Goal: Task Accomplishment & Management: Manage account settings

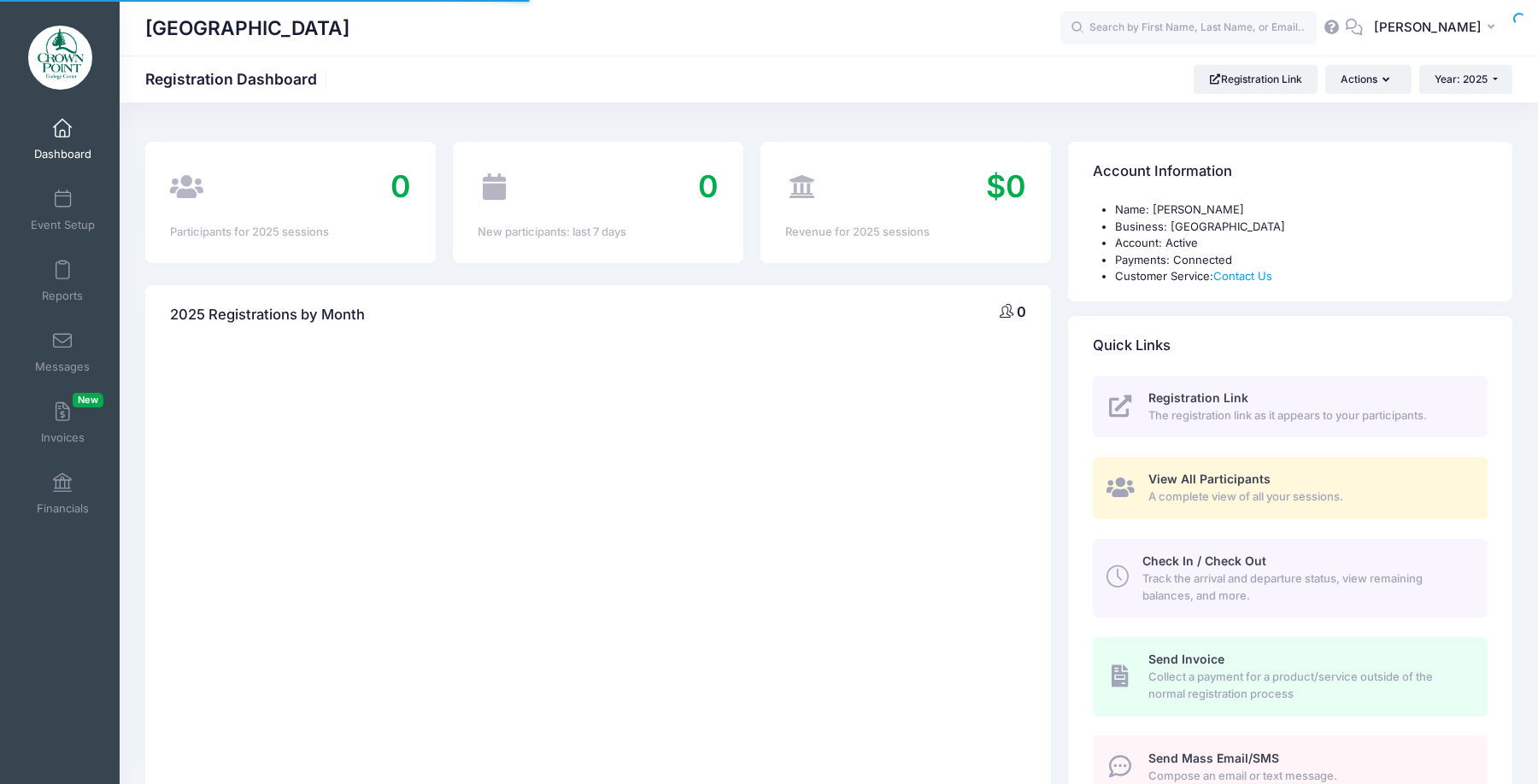
select select
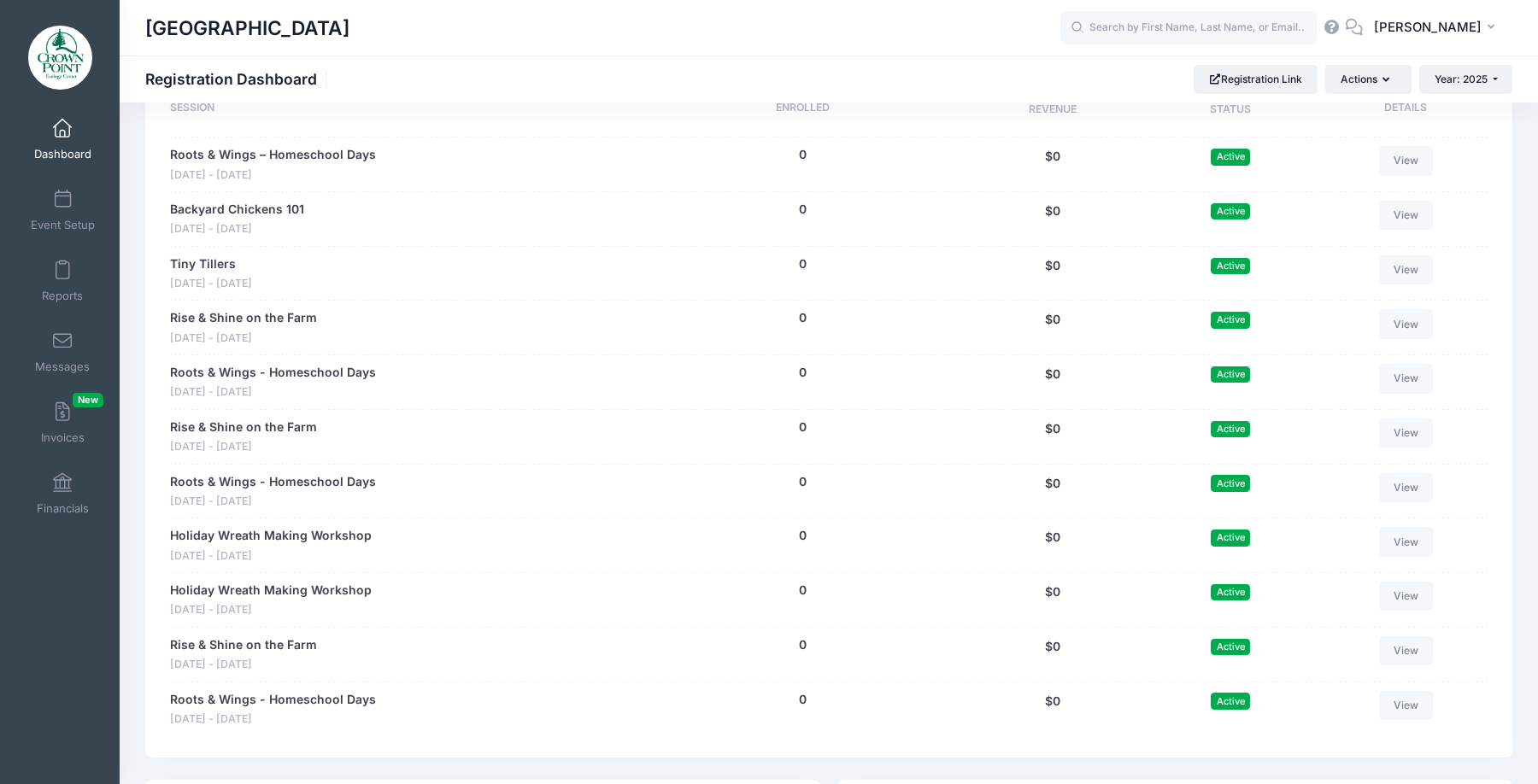
scroll to position [855, 0]
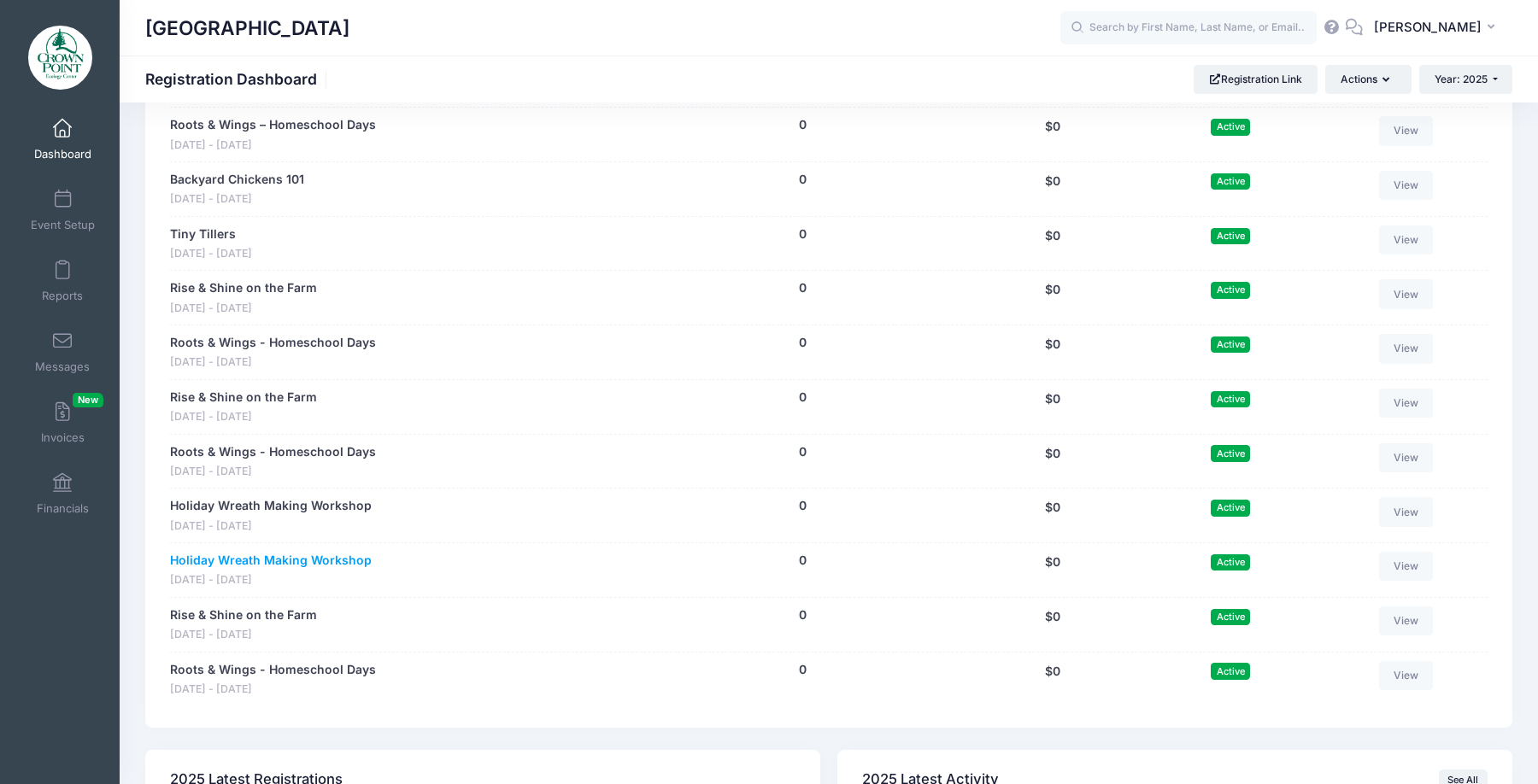
click at [334, 558] on link "Holiday Wreath Making Workshop" at bounding box center [271, 561] width 201 height 18
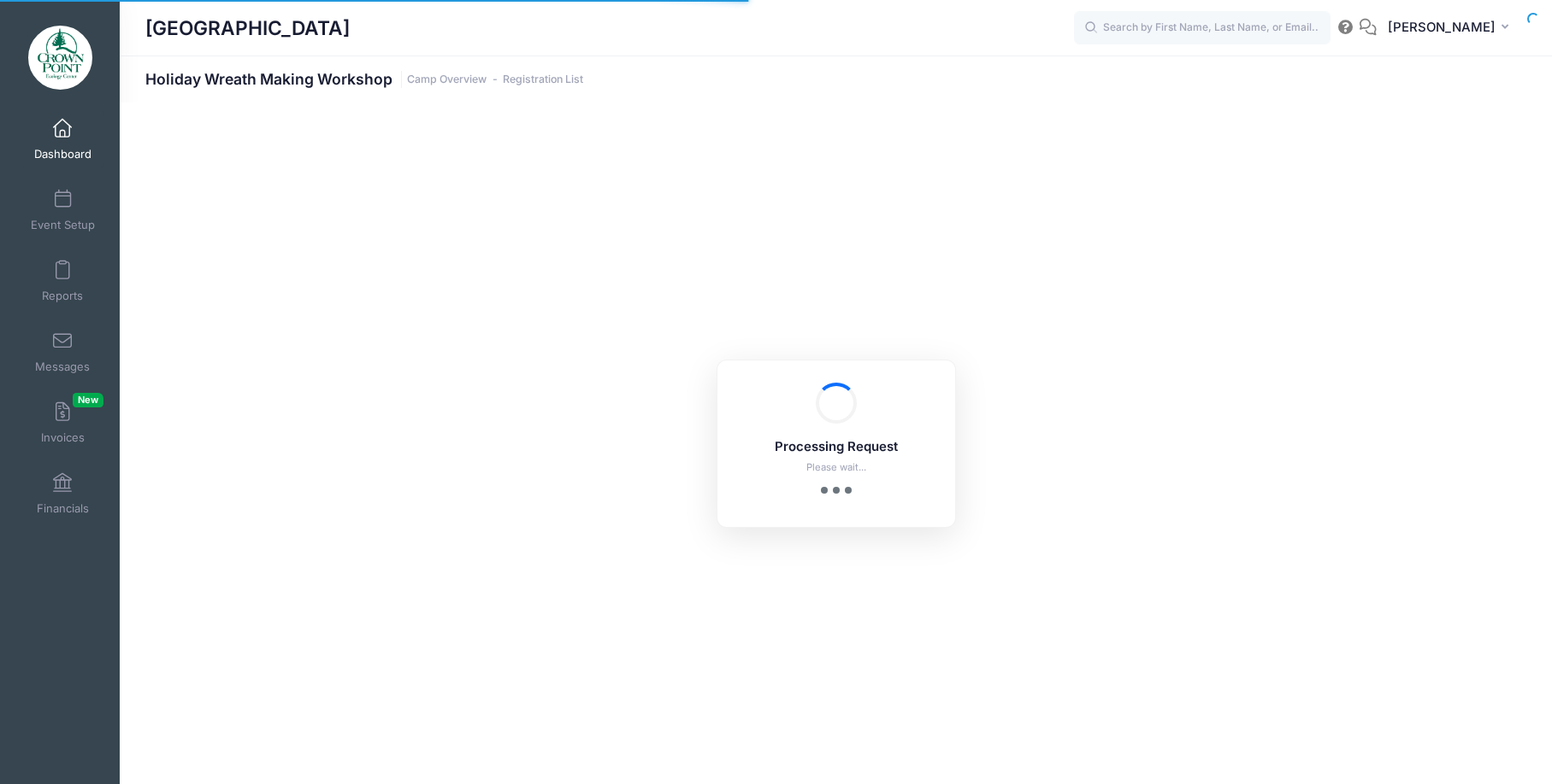
select select "10"
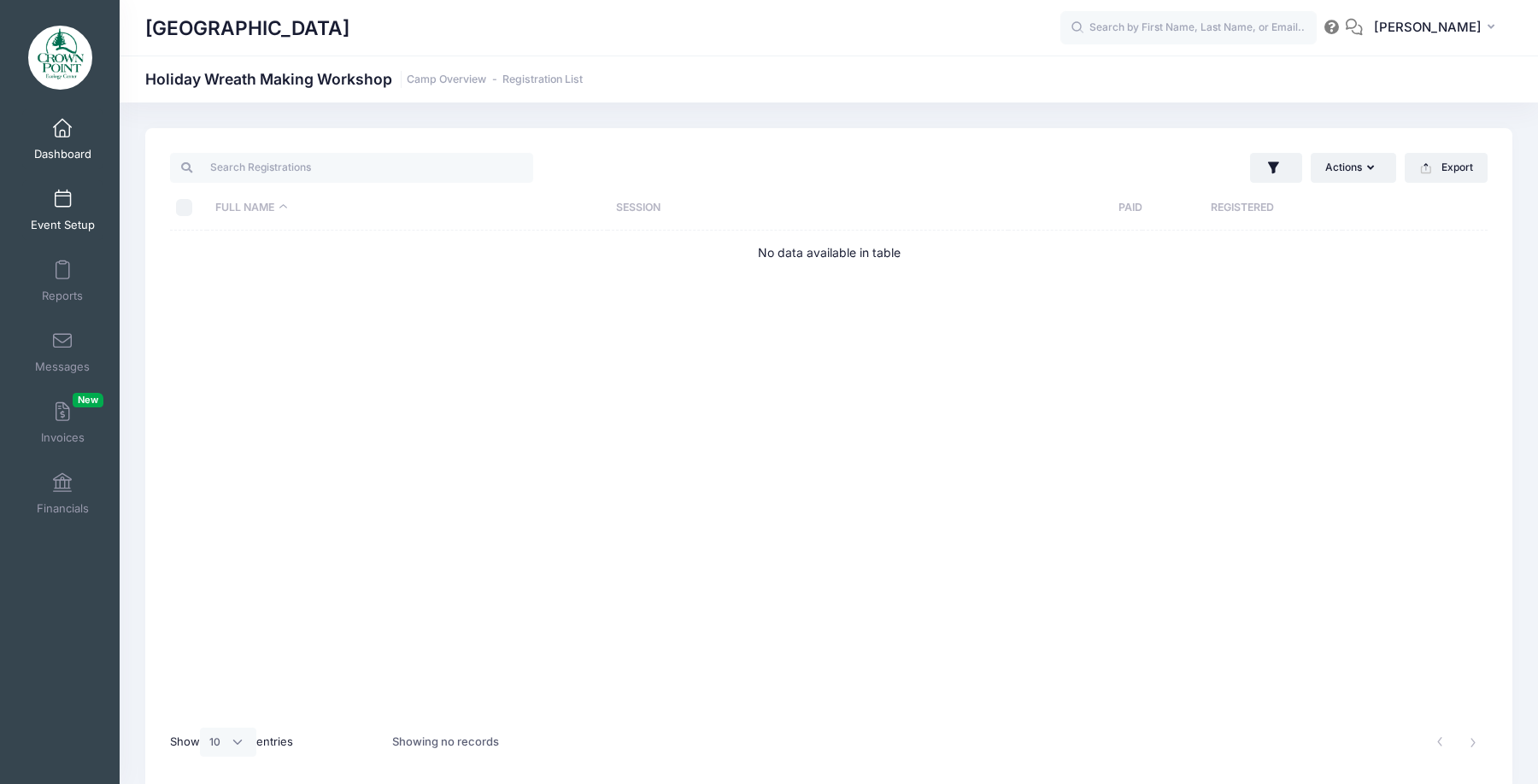
click at [62, 207] on span at bounding box center [62, 200] width 0 height 19
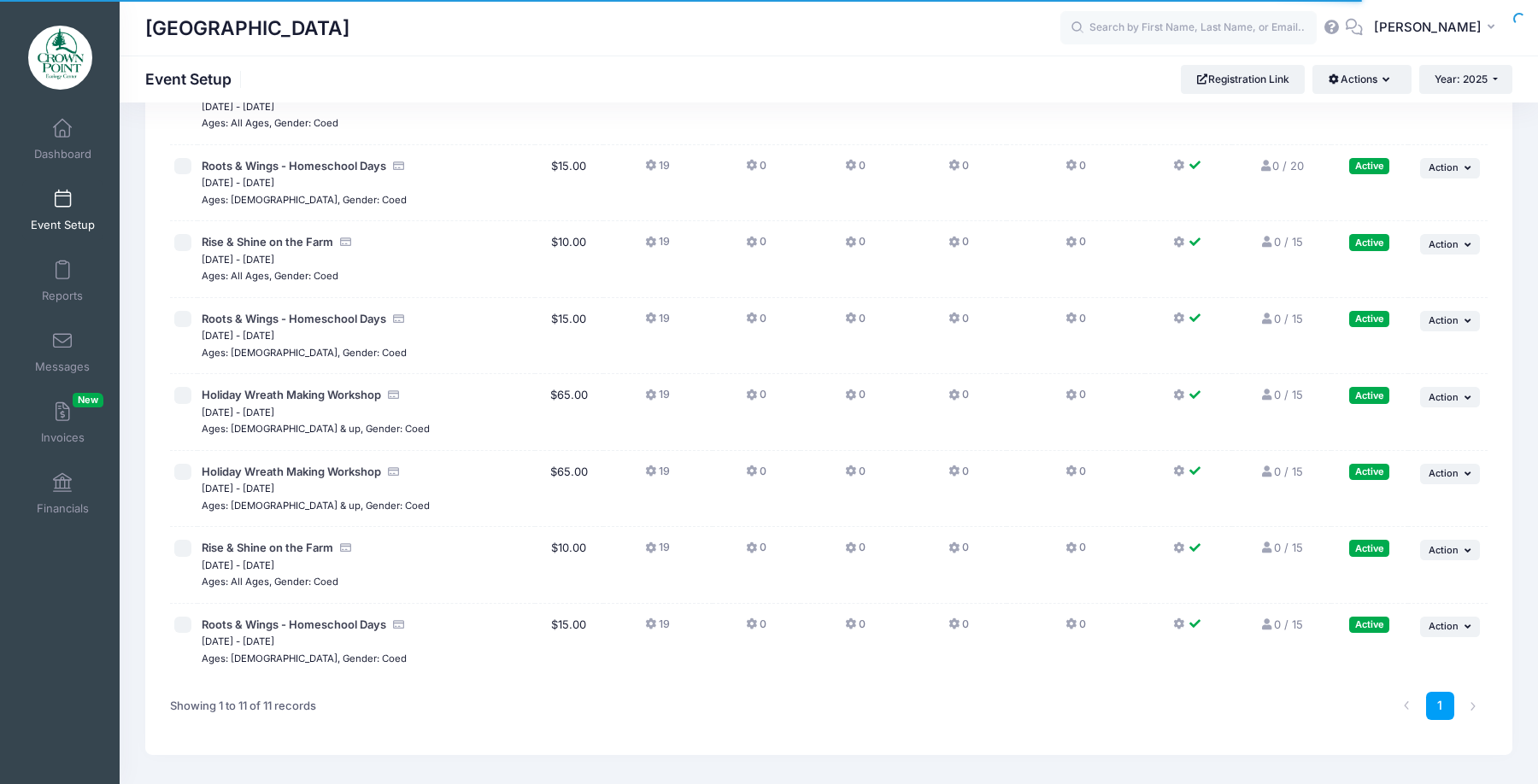
scroll to position [427, 0]
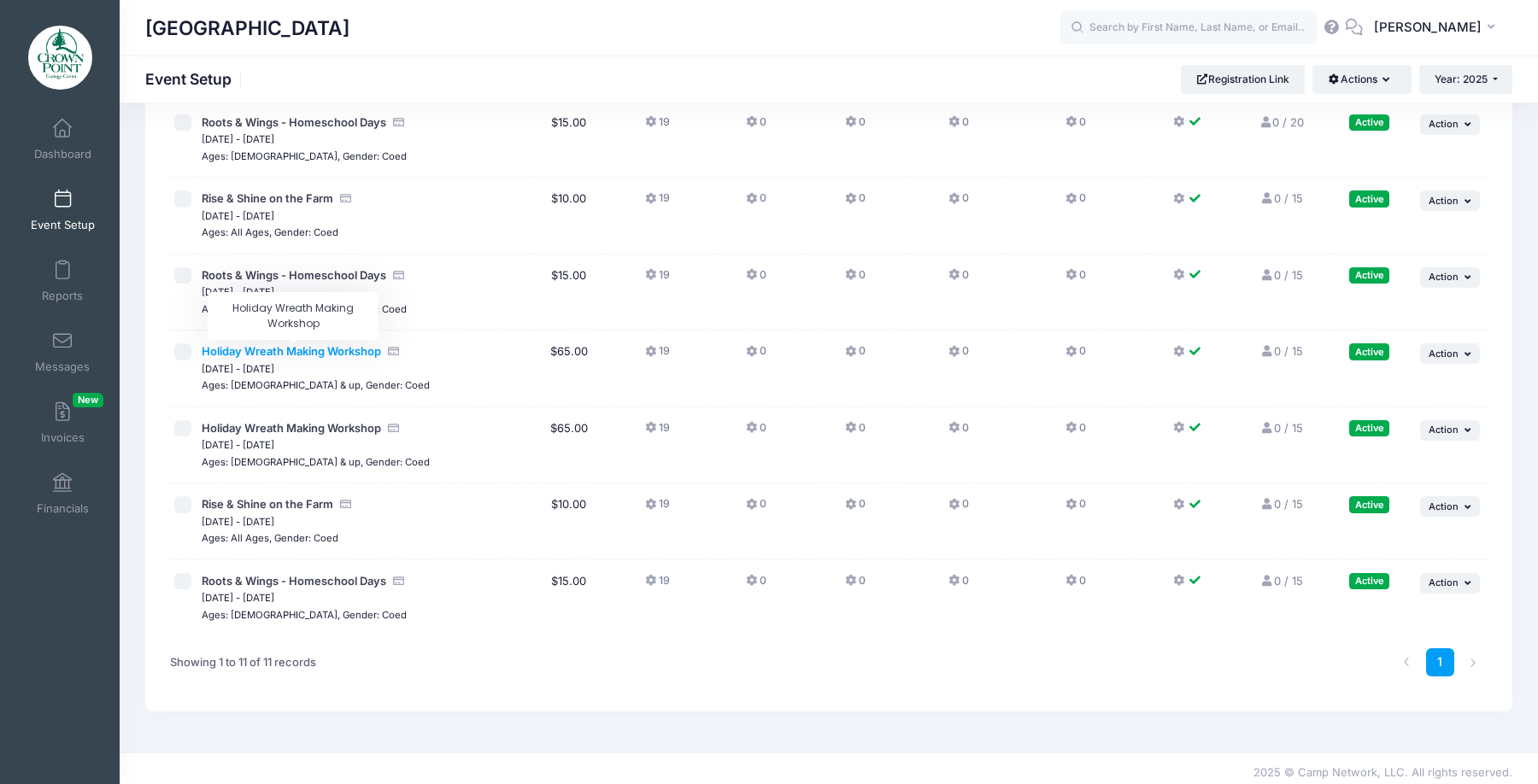
click at [353, 350] on span "Holiday Wreath Making Workshop" at bounding box center [291, 351] width 180 height 14
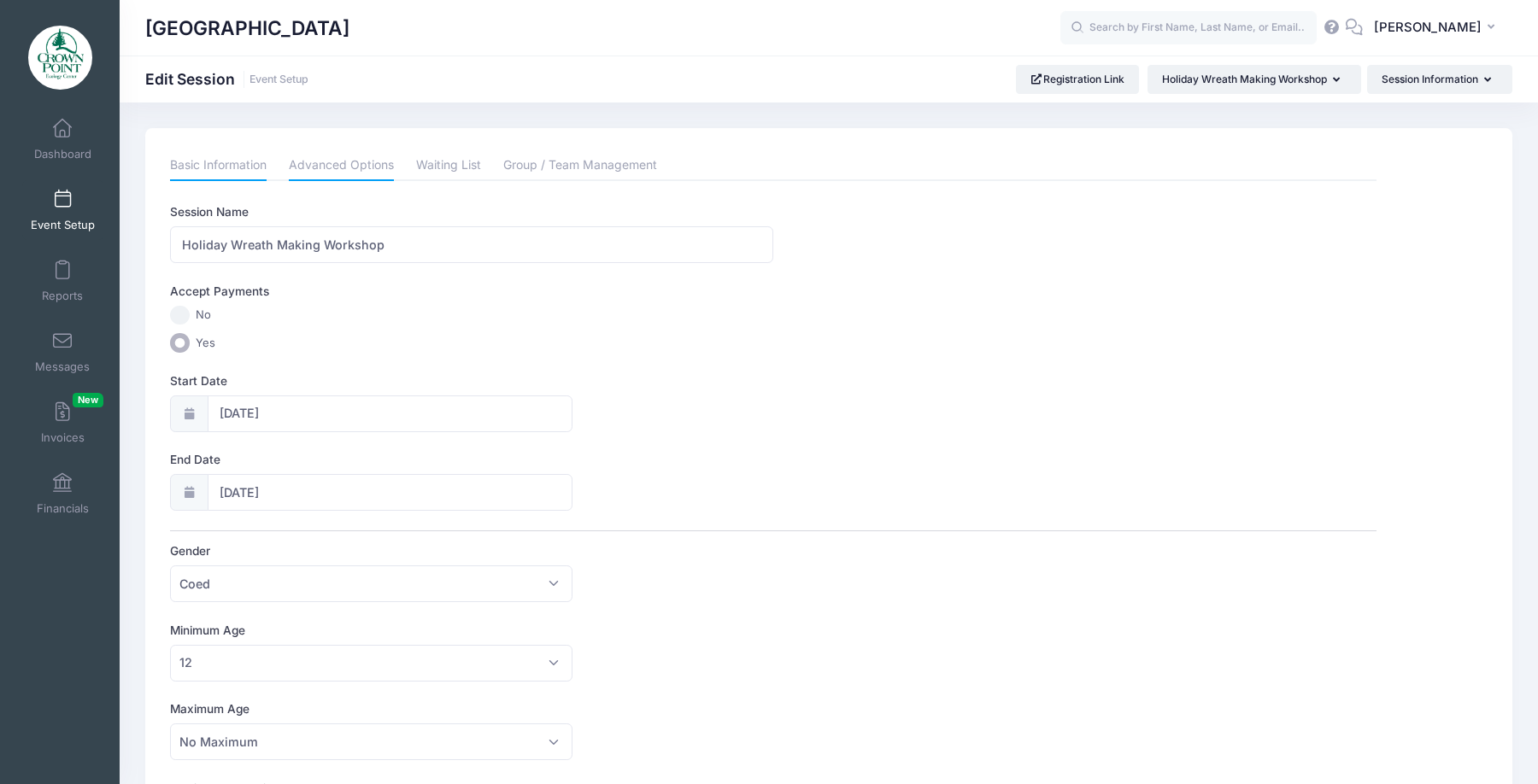
click at [331, 168] on link "Advanced Options" at bounding box center [342, 166] width 105 height 31
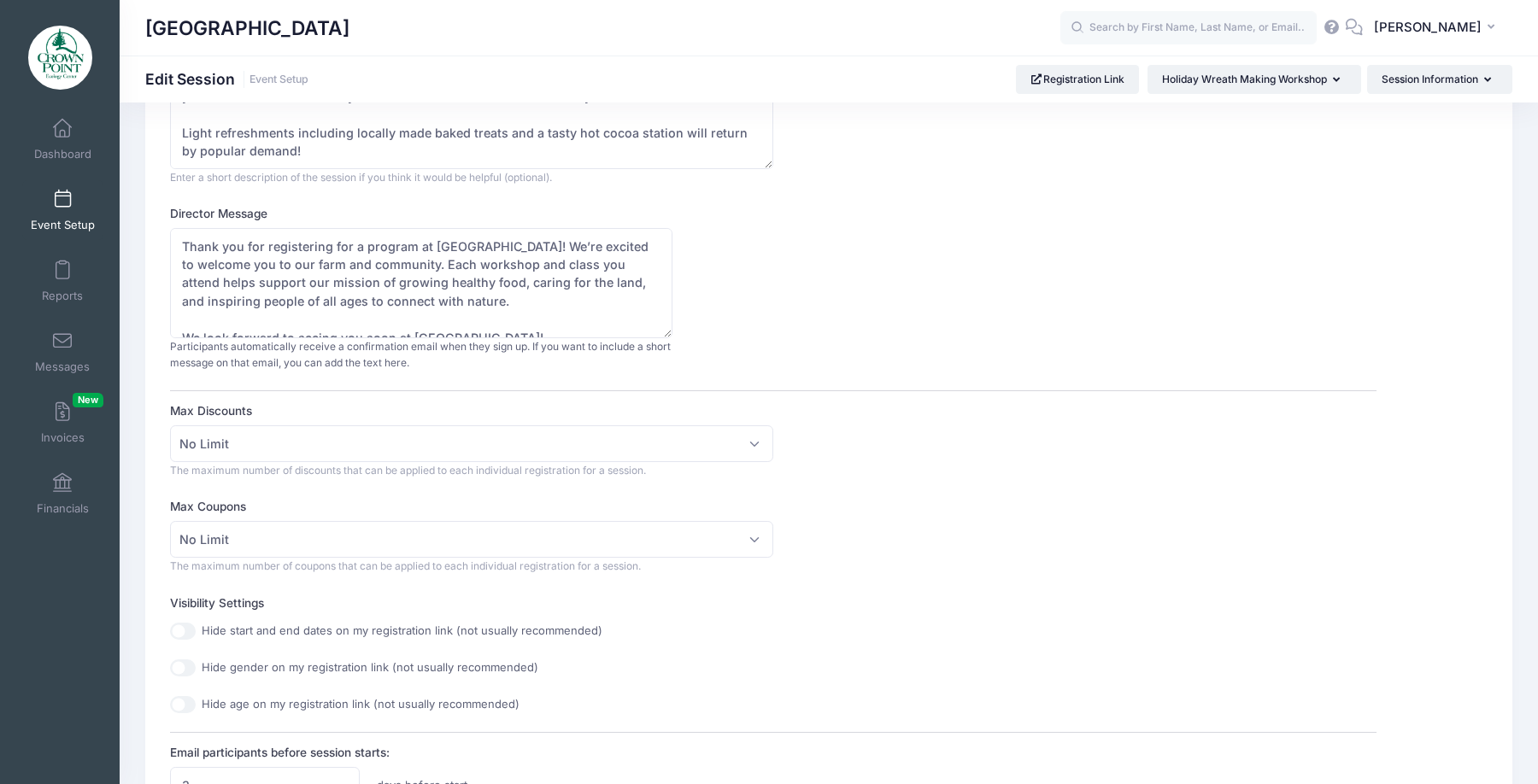
scroll to position [171, 0]
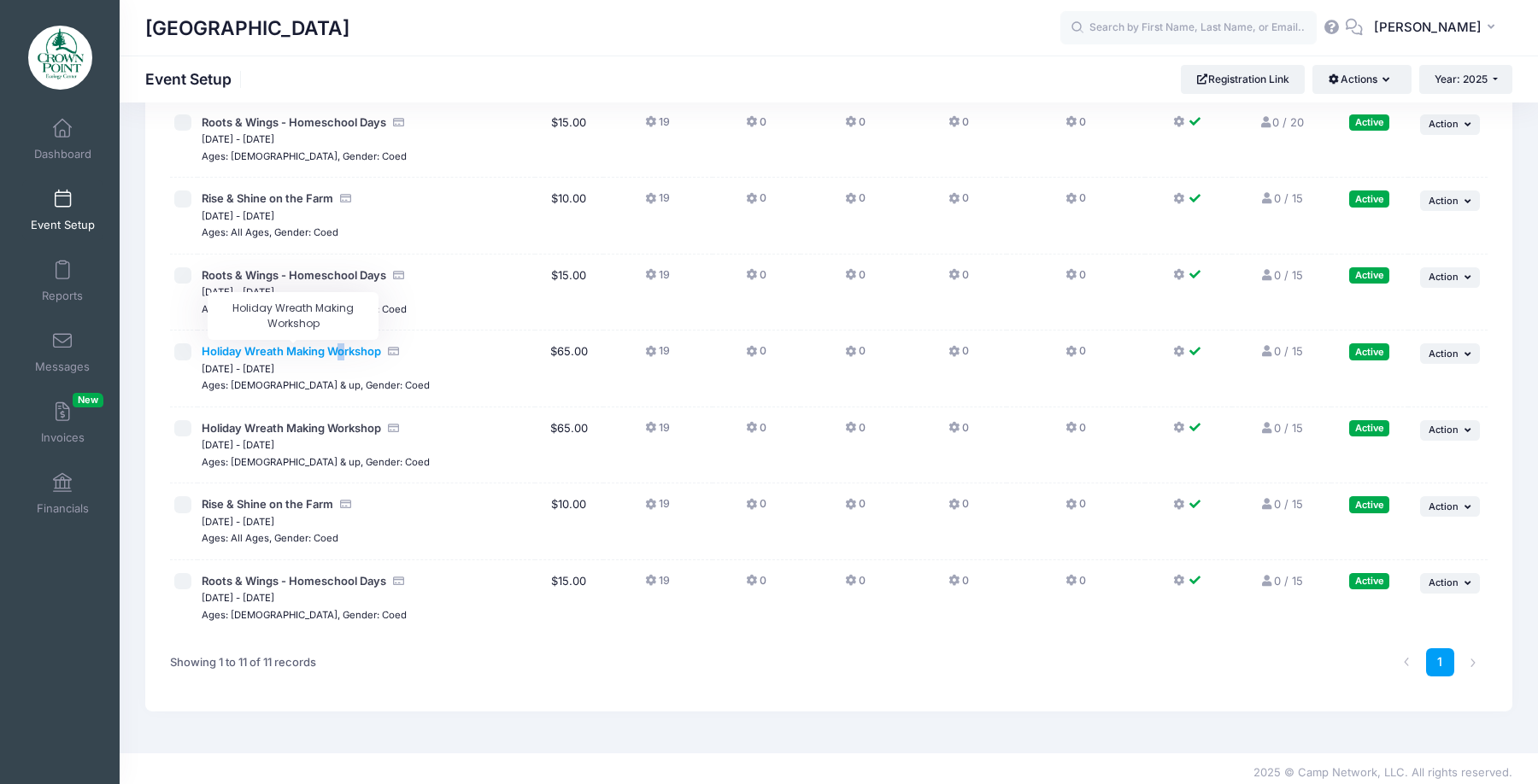
click at [344, 348] on span "Holiday Wreath Making Workshop" at bounding box center [291, 351] width 180 height 14
